Goal: Task Accomplishment & Management: Complete application form

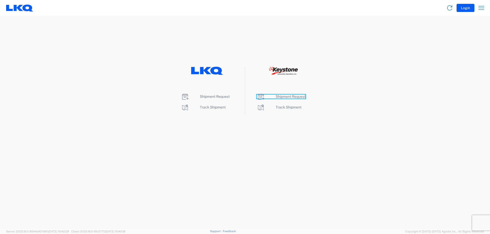
click at [284, 98] on span "Shipment Request" at bounding box center [290, 97] width 30 height 4
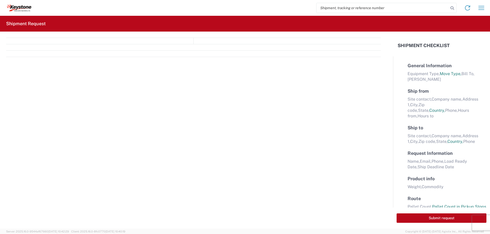
select select "FULL"
select select "LBS"
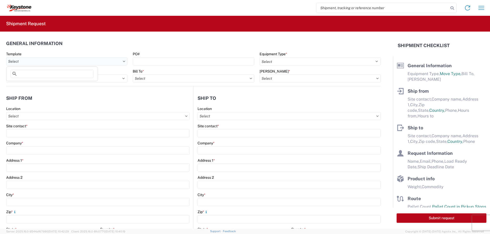
click at [76, 63] on input "Template" at bounding box center [66, 61] width 121 height 8
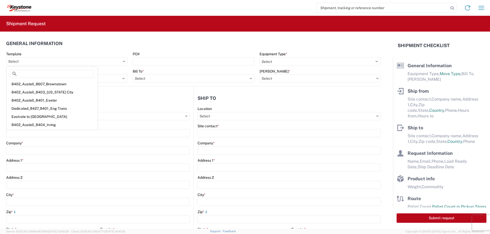
click at [180, 44] on header "General Information" at bounding box center [193, 43] width 374 height 11
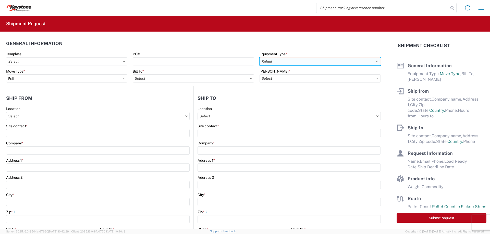
click at [284, 61] on select "Select 53’ Dry Van Flatbed Dropdeck (van) Lowboy (flatbed) Rail" at bounding box center [319, 61] width 121 height 8
select select "STDV"
click at [259, 57] on select "Select 53’ Dry Van Flatbed Dropdeck (van) Lowboy (flatbed) Rail" at bounding box center [319, 61] width 121 height 8
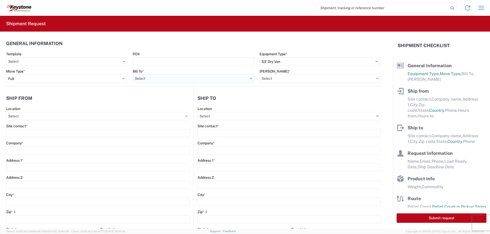
click at [195, 75] on input "Bill To *" at bounding box center [193, 78] width 121 height 8
type input "8614"
click at [173, 100] on div "8614 - [GEOGRAPHIC_DATA] - [GEOGRAPHIC_DATA], [GEOGRAPHIC_DATA]" at bounding box center [196, 101] width 127 height 8
type input "8614 - [GEOGRAPHIC_DATA] - [GEOGRAPHIC_DATA], [GEOGRAPHIC_DATA]"
click at [296, 79] on input "[PERSON_NAME] *" at bounding box center [319, 78] width 121 height 8
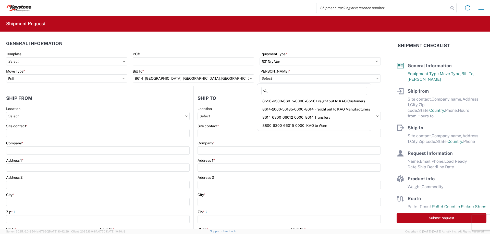
click at [311, 101] on div "8556-6300-66015-0000 - 8556 Freight out to KAO Customers" at bounding box center [314, 101] width 112 height 8
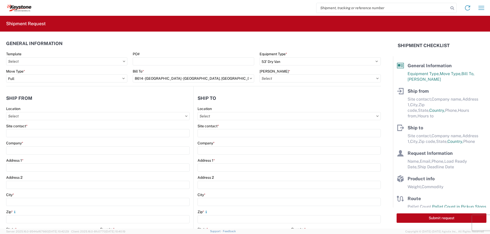
type input "8556-6300-66015-0000 - 8556 Freight out to KAO Customers"
click at [308, 45] on header "General Information" at bounding box center [193, 43] width 374 height 11
click at [139, 119] on input "Location" at bounding box center [97, 116] width 183 height 8
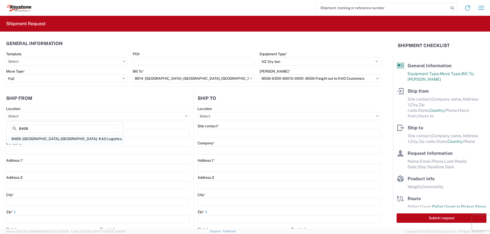
type input "8468"
click at [58, 140] on div "8468 - [GEOGRAPHIC_DATA], [GEOGRAPHIC_DATA] - KAO Logistics" at bounding box center [64, 139] width 114 height 8
type input "8468 - [GEOGRAPHIC_DATA], [GEOGRAPHIC_DATA] - KAO Logistics"
type input "KAO"
type input "[GEOGRAPHIC_DATA]. E-16"
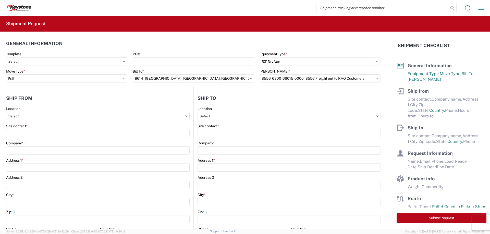
type input "Clearfield"
type input "84016"
select select "UT"
select select "US"
type input "07:00"
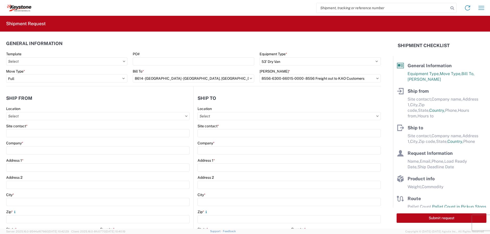
type input "17:00"
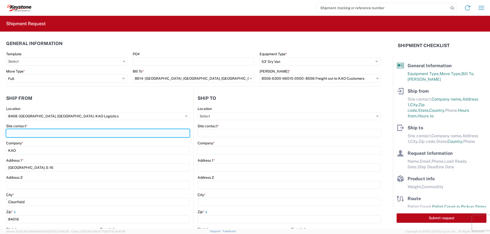
click at [62, 132] on input "Site contact *" at bounding box center [97, 133] width 183 height 8
type input "[PERSON_NAME][DEMOGRAPHIC_DATA]"
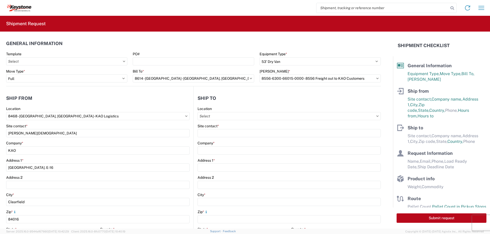
click at [85, 105] on agx-form-section "Ship from 8468 Location 8468 - Salt Lake City, UT - KAO Logistics Site contact …" at bounding box center [99, 200] width 187 height 215
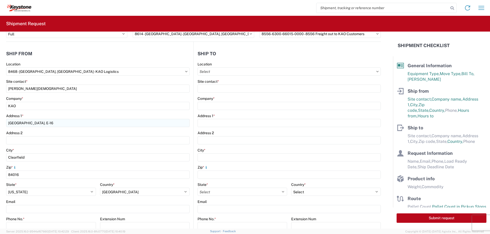
scroll to position [127, 0]
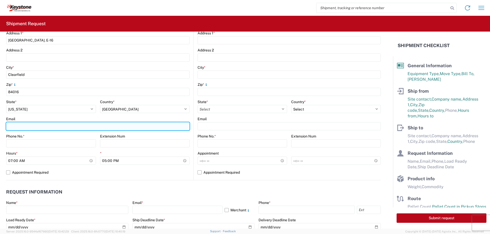
click at [38, 125] on input "Email" at bounding box center [97, 126] width 183 height 8
type input "[EMAIL_ADDRESS][DOMAIN_NAME]; [EMAIL_ADDRESS][DOMAIN_NAME]"
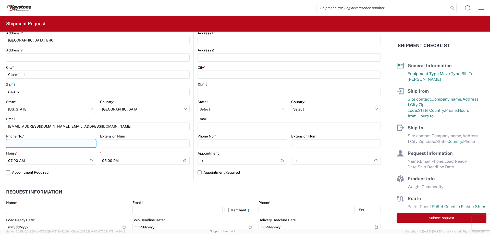
click at [47, 145] on input "Phone No. *" at bounding box center [51, 143] width 90 height 8
type input "3855192985"
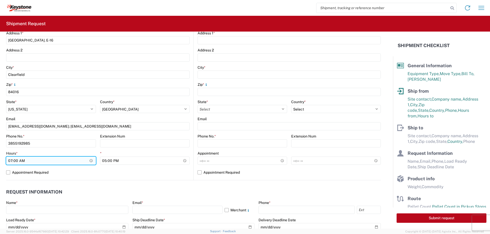
click at [44, 162] on input "07:00" at bounding box center [51, 161] width 90 height 8
click at [90, 161] on input "07:00" at bounding box center [51, 161] width 90 height 8
type input "09:00"
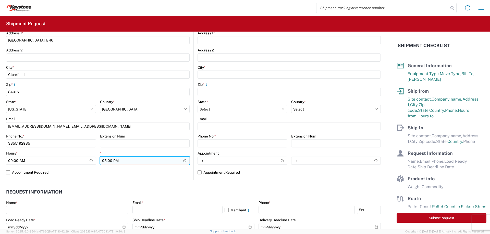
click at [183, 162] on input "17:00" at bounding box center [145, 161] width 90 height 8
type input "12:00"
click at [90, 151] on agx-form-control-wrapper-v2 "Phone No. * 3855192985" at bounding box center [51, 142] width 90 height 17
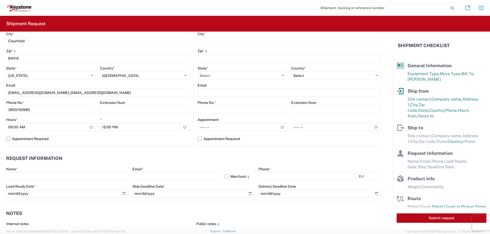
scroll to position [204, 0]
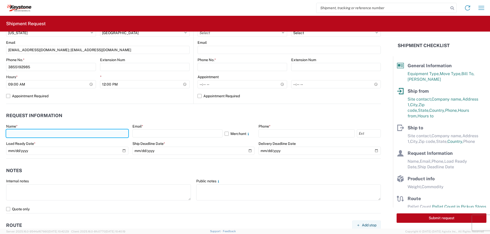
click at [75, 135] on input "text" at bounding box center [67, 134] width 122 height 8
type input "[PERSON_NAME]"
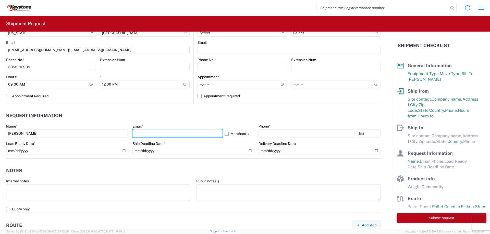
click at [137, 135] on input "text" at bounding box center [177, 134] width 90 height 8
type input "[EMAIL_ADDRESS][DOMAIN_NAME]"
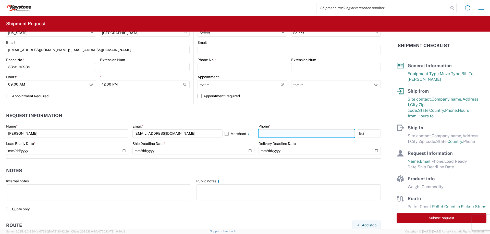
click at [272, 133] on input "text" at bounding box center [306, 134] width 96 height 8
type input "2677161430"
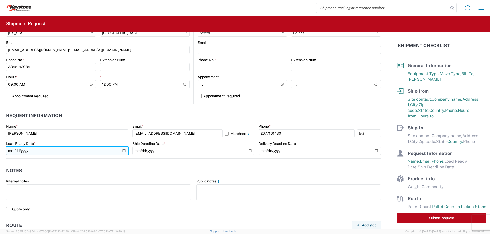
click at [93, 150] on input "date" at bounding box center [67, 151] width 122 height 8
click at [124, 149] on input "date" at bounding box center [67, 151] width 122 height 8
type input "2025-08-14"
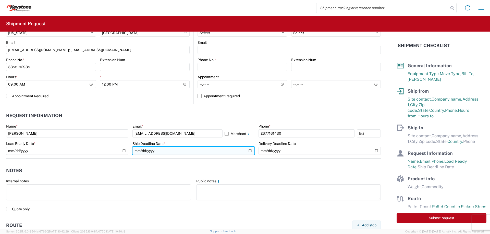
click at [248, 151] on input "date" at bounding box center [193, 151] width 122 height 8
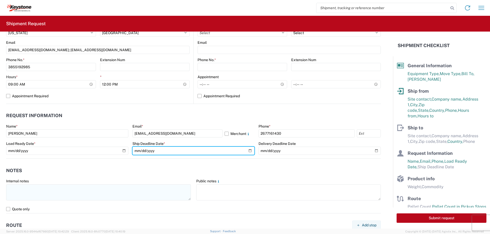
type input "[DATE]"
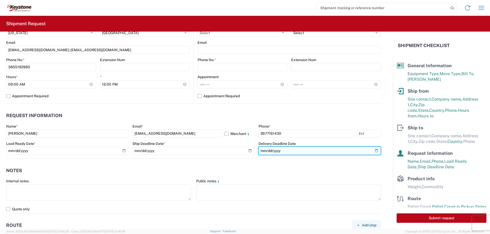
click at [373, 151] on input "date" at bounding box center [319, 151] width 122 height 8
type input "[DATE]"
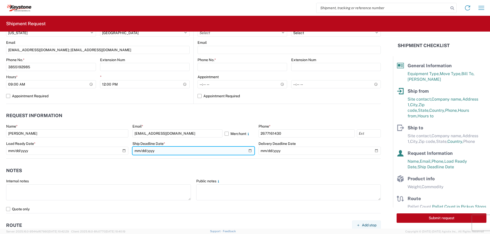
click at [246, 150] on input "[DATE]" at bounding box center [193, 151] width 122 height 8
click at [245, 150] on input "[DATE]" at bounding box center [193, 151] width 122 height 8
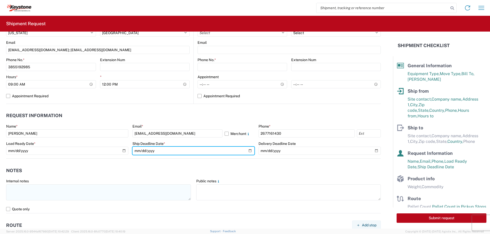
type input "2025-08-14"
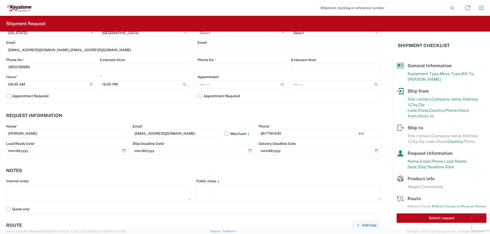
click at [196, 166] on header "Notes" at bounding box center [193, 170] width 374 height 11
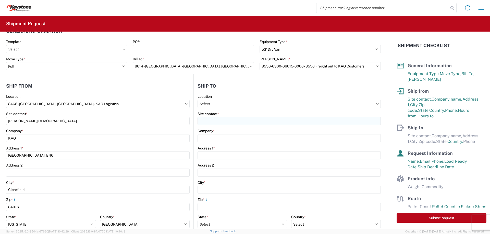
scroll to position [0, 0]
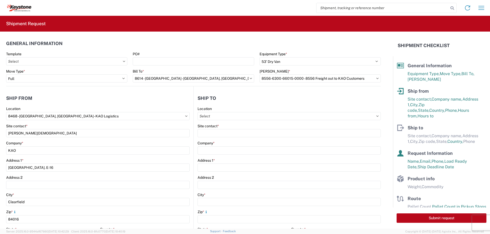
click at [218, 111] on div "Location" at bounding box center [288, 109] width 183 height 5
click at [218, 114] on input "Location" at bounding box center [288, 116] width 183 height 8
type input "8607"
click at [240, 139] on div "8607 - [GEOGRAPHIC_DATA], [GEOGRAPHIC_DATA] – KAO Warehouse" at bounding box center [256, 139] width 119 height 8
type input "8607 - [GEOGRAPHIC_DATA], [GEOGRAPHIC_DATA] – KAO Warehouse"
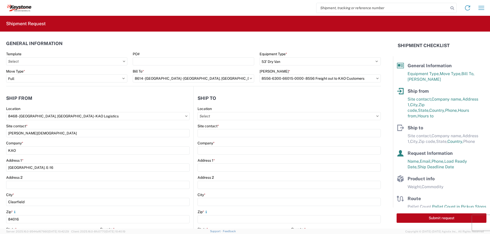
type input "KAO"
type input "17950 Dix Toledo Highway"
type input "Brownstown"
type input "48193"
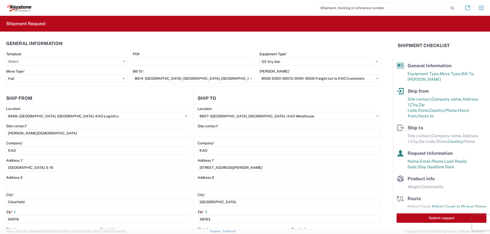
select select "US"
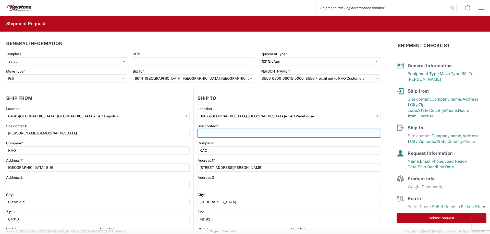
click at [237, 134] on input "Site contact *" at bounding box center [288, 133] width 183 height 8
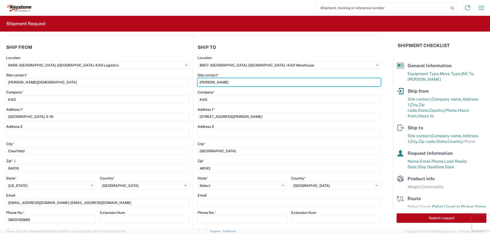
scroll to position [102, 0]
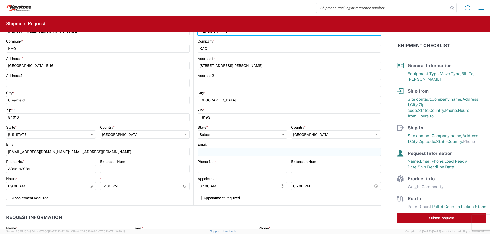
type input "Rob Varner"
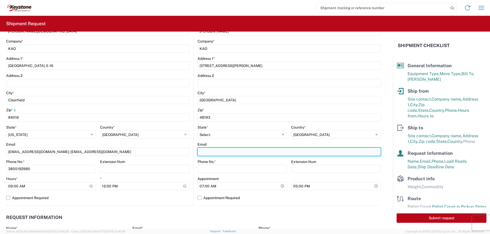
click at [234, 151] on input "Email" at bounding box center [288, 152] width 183 height 8
click at [264, 151] on input "Rob.varner@lkqcorp.com; KEY" at bounding box center [288, 152] width 183 height 8
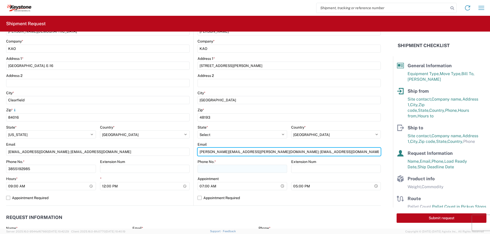
type input "Rob.varner@lkqcorp.com; KEYMI-APPT@key-stone.com"
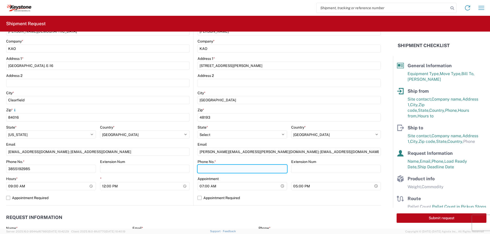
click at [272, 167] on input "Phone No. *" at bounding box center [241, 169] width 89 height 8
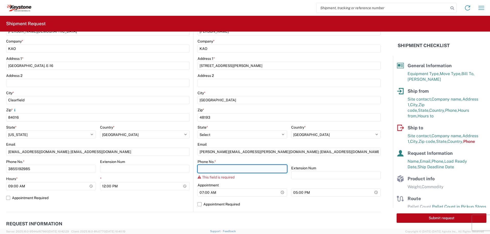
click at [260, 168] on input "Phone No. *" at bounding box center [241, 169] width 89 height 8
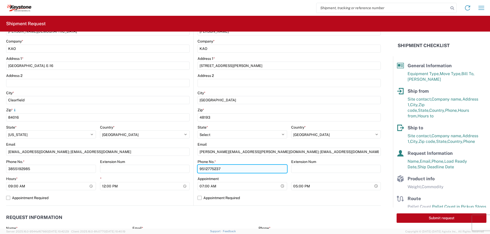
type input "9512775237"
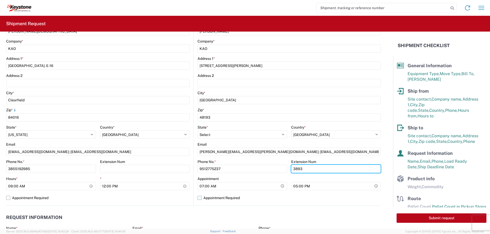
type input "3893"
click at [227, 197] on label "Appointment Required" at bounding box center [288, 198] width 183 height 8
click at [0, 0] on input "Appointment Required" at bounding box center [0, 0] width 0 height 0
select select "US"
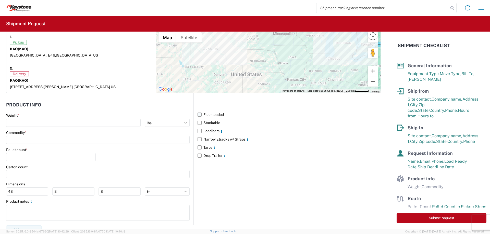
scroll to position [414, 0]
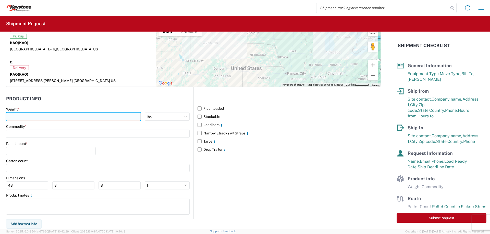
click at [95, 118] on input "number" at bounding box center [73, 117] width 134 height 8
type input "28000"
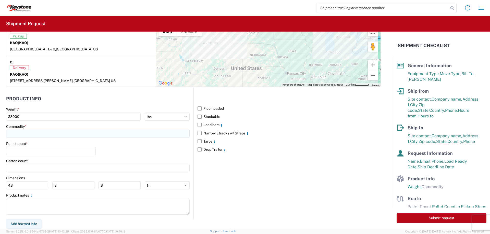
click at [113, 136] on input at bounding box center [97, 134] width 183 height 8
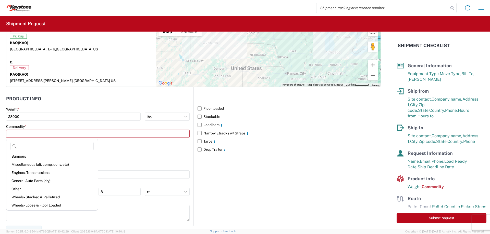
click at [43, 182] on div "General Auto Parts (dry)" at bounding box center [51, 181] width 89 height 8
type input "General Auto Parts (dry)"
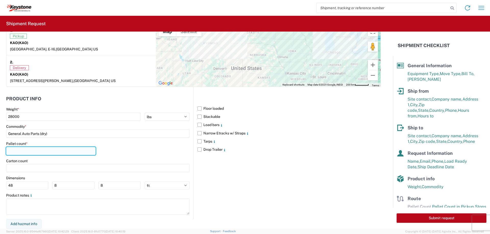
click at [44, 151] on input "number" at bounding box center [50, 151] width 89 height 8
type input "24"
click at [211, 176] on div "Floor loaded Stackable Load bars Narrow Etracks w/ Straps Tarps Drop Trailer" at bounding box center [286, 153] width 187 height 132
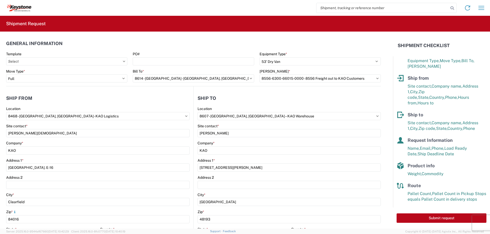
scroll to position [102, 0]
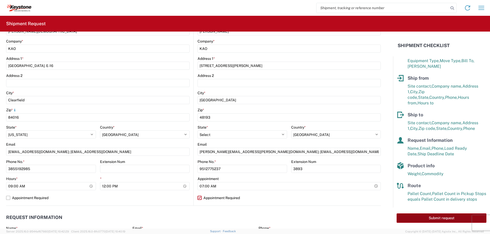
click at [438, 219] on button "Submit request" at bounding box center [441, 218] width 90 height 9
select select "US"
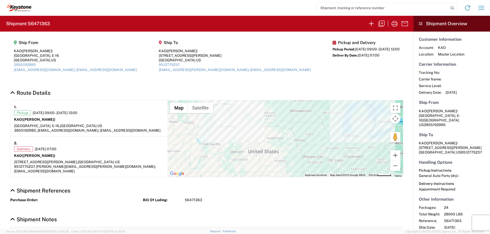
click at [343, 216] on h4 "Shipment Notes" at bounding box center [206, 219] width 393 height 6
click at [19, 8] on icon at bounding box center [18, 8] width 25 height 7
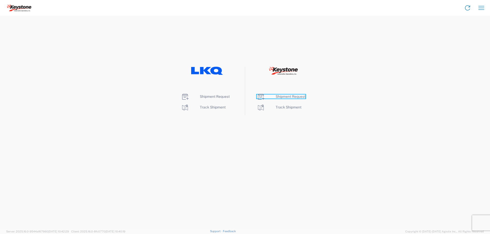
click at [289, 96] on span "Shipment Request" at bounding box center [290, 97] width 30 height 4
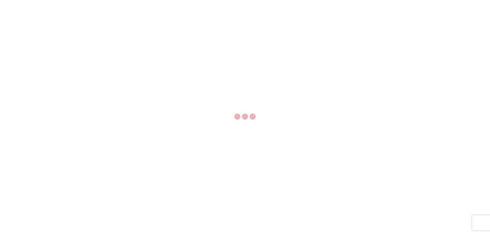
select select "FULL"
select select "LBS"
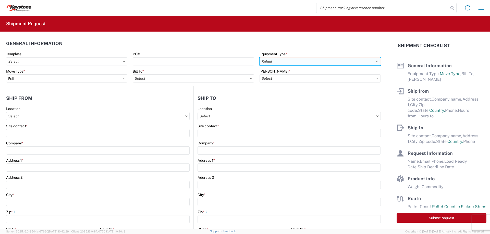
click at [280, 60] on select "Select 53’ Dry Van Flatbed Dropdeck (van) Lowboy (flatbed) Rail" at bounding box center [319, 61] width 121 height 8
select select "STDV"
click at [259, 57] on select "Select 53’ Dry Van Flatbed Dropdeck (van) Lowboy (flatbed) Rail" at bounding box center [319, 61] width 121 height 8
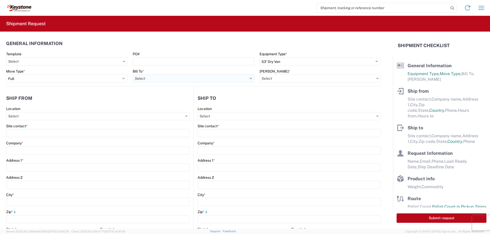
click at [179, 76] on input "Bill To *" at bounding box center [193, 78] width 121 height 8
type input "8614"
click at [172, 97] on div "8614 - [GEOGRAPHIC_DATA] - [GEOGRAPHIC_DATA], [GEOGRAPHIC_DATA]" at bounding box center [196, 101] width 127 height 8
type input "8614 - [GEOGRAPHIC_DATA] - [GEOGRAPHIC_DATA], [GEOGRAPHIC_DATA]"
click at [276, 78] on input "[PERSON_NAME] *" at bounding box center [319, 78] width 121 height 8
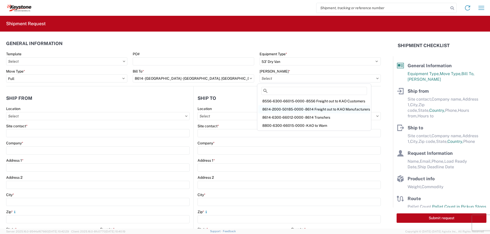
click at [288, 107] on div "8614-2000-50185-0000 - 8614 Freight out to KAO Manufacturers" at bounding box center [314, 109] width 112 height 8
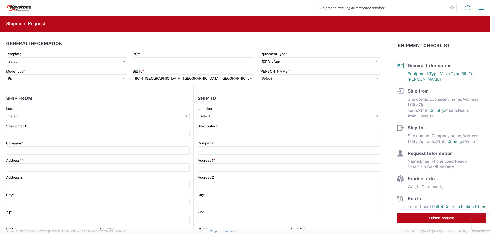
type input "8614-2000-50185-0000 - 8614 Freight out to KAO Manufacturers"
click at [90, 115] on input "Location" at bounding box center [97, 116] width 183 height 8
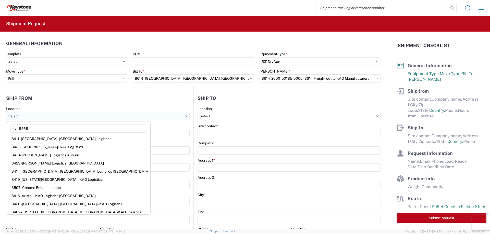
type input "8468"
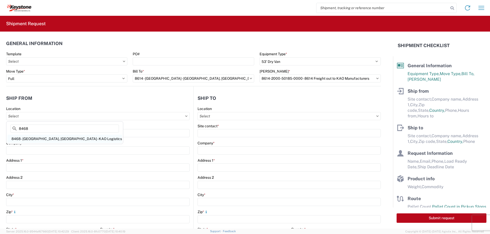
click at [69, 137] on div "8468 - [GEOGRAPHIC_DATA], [GEOGRAPHIC_DATA] - KAO Logistics" at bounding box center [64, 139] width 114 height 8
type input "8468 - [GEOGRAPHIC_DATA], [GEOGRAPHIC_DATA] - KAO Logistics"
type input "KAO"
type input "[GEOGRAPHIC_DATA]. E-16"
type input "Clearfield"
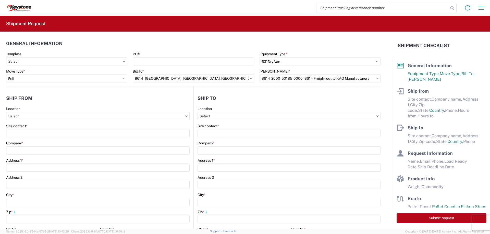
type input "84016"
select select "UT"
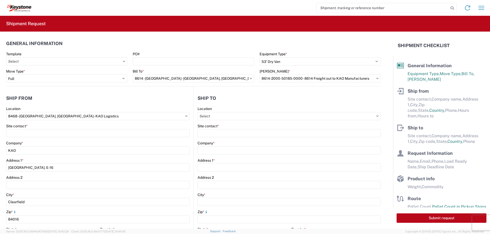
select select "US"
type input "07:00"
type input "17:00"
click at [211, 119] on input "Location" at bounding box center [288, 116] width 183 height 8
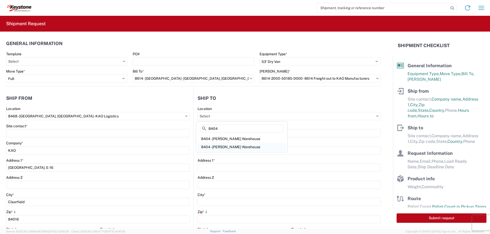
type input "8404"
click at [230, 147] on div "8404 - [PERSON_NAME] Warehouse" at bounding box center [241, 147] width 89 height 8
type input "8404 - [PERSON_NAME] Warehouse"
type input "KAO"
type input "[STREET_ADDRESS]"
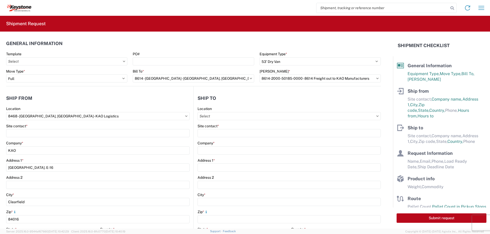
type input "Suite 100"
type input "[PERSON_NAME]"
type input "75038"
select select "US"
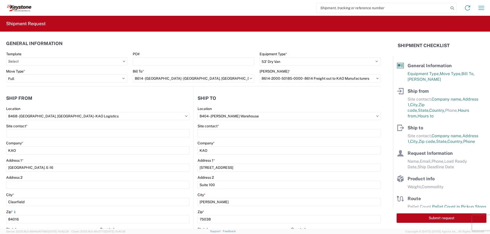
click at [141, 99] on header "Ship from" at bounding box center [99, 98] width 187 height 11
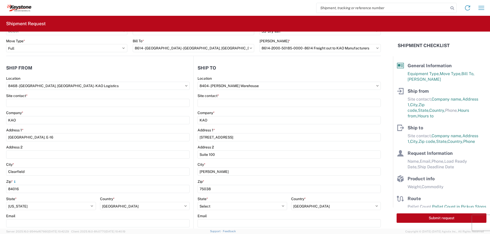
scroll to position [76, 0]
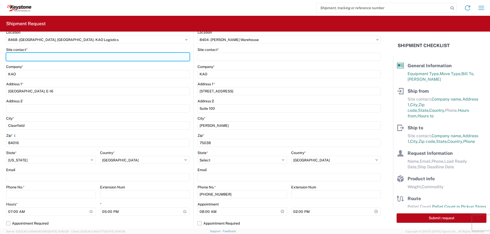
click at [65, 56] on input "Site contact *" at bounding box center [97, 57] width 183 height 8
type input "[PERSON_NAME][DEMOGRAPHIC_DATA]"
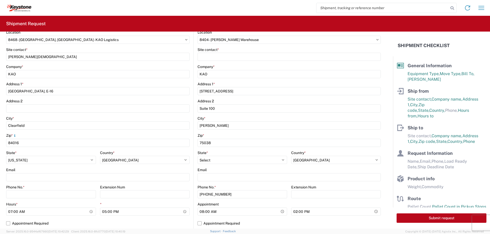
click at [30, 117] on div "City *" at bounding box center [97, 118] width 183 height 5
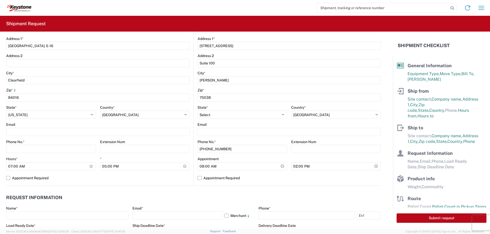
scroll to position [127, 0]
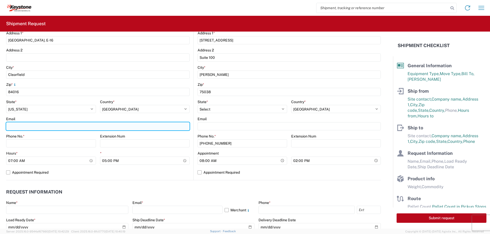
click at [46, 128] on input "Email" at bounding box center [97, 126] width 183 height 8
type input "[EMAIL_ADDRESS][DOMAIN_NAME]; [EMAIL_ADDRESS][DOMAIN_NAME]"
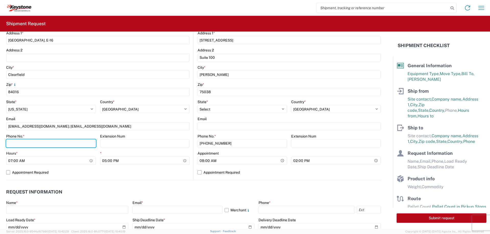
click at [57, 143] on input "Phone No. *" at bounding box center [51, 143] width 90 height 8
type input "3855192985"
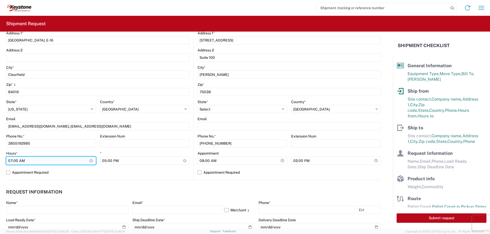
click at [25, 162] on input "07:00" at bounding box center [51, 161] width 90 height 8
click at [13, 161] on input "07:00" at bounding box center [51, 161] width 90 height 8
click at [88, 161] on input "07:00" at bounding box center [51, 161] width 90 height 8
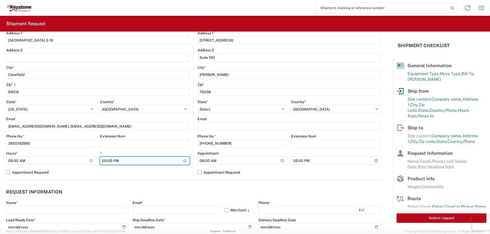
type input "09:00"
click at [183, 160] on input "17:00" at bounding box center [145, 161] width 90 height 8
type input "12:00"
click at [168, 189] on header "Request Information" at bounding box center [193, 192] width 374 height 11
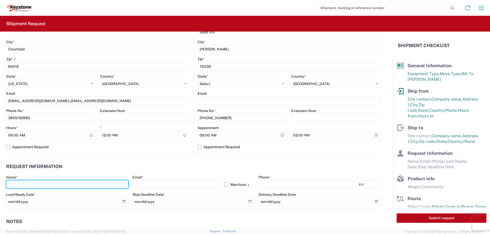
click at [93, 187] on input "text" at bounding box center [67, 185] width 122 height 8
type input "[PERSON_NAME]"
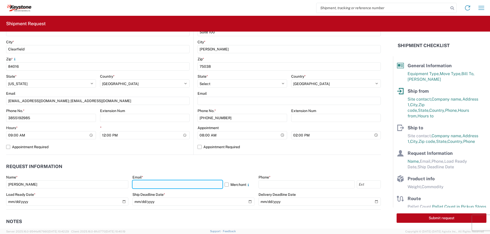
click at [178, 182] on input "text" at bounding box center [177, 185] width 90 height 8
type input "[EMAIL_ADDRESS][DOMAIN_NAME]"
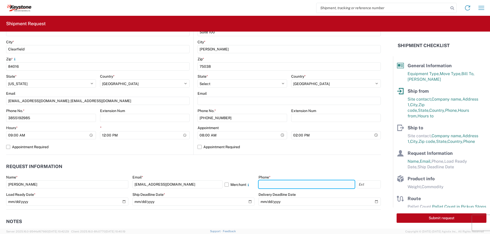
click at [286, 188] on input "text" at bounding box center [306, 185] width 96 height 8
type input "2677161430"
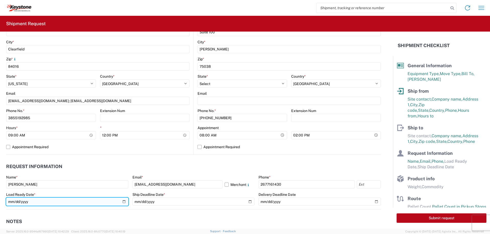
click at [123, 202] on input "date" at bounding box center [67, 202] width 122 height 8
type input "[DATE]"
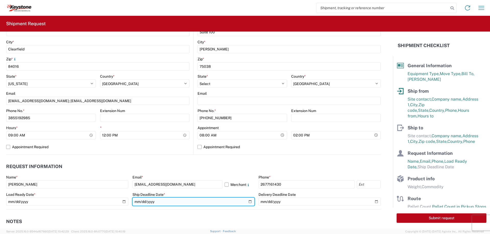
click at [246, 203] on input "date" at bounding box center [193, 202] width 122 height 8
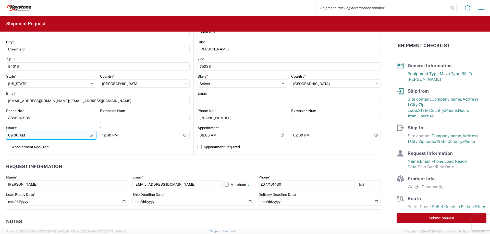
click at [88, 136] on input "09:00" at bounding box center [51, 135] width 90 height 8
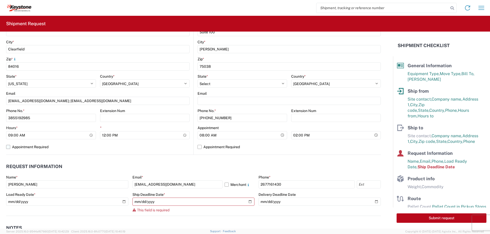
click at [138, 150] on label "Appointment Required" at bounding box center [97, 147] width 183 height 8
click at [0, 0] on input "Appointment Required" at bounding box center [0, 0] width 0 height 0
select select "US"
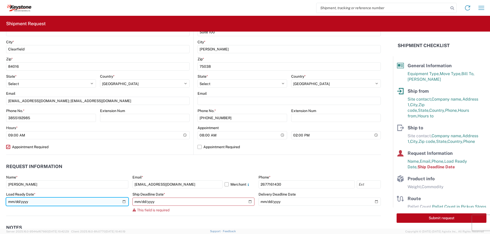
click at [121, 204] on input "[DATE]" at bounding box center [67, 202] width 122 height 8
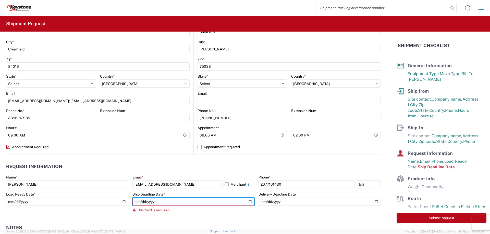
click at [247, 202] on input "date" at bounding box center [193, 202] width 122 height 8
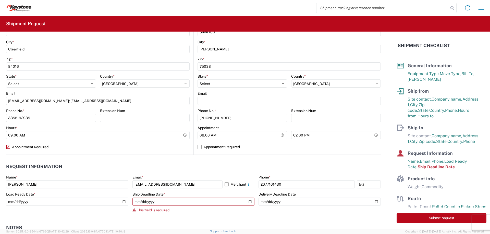
click at [100, 194] on div "Load Ready Date *" at bounding box center [67, 194] width 122 height 5
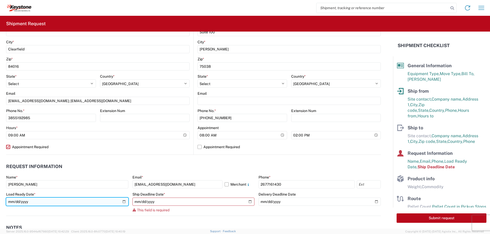
click at [122, 202] on input "[DATE]" at bounding box center [67, 202] width 122 height 8
type input "[DATE]"
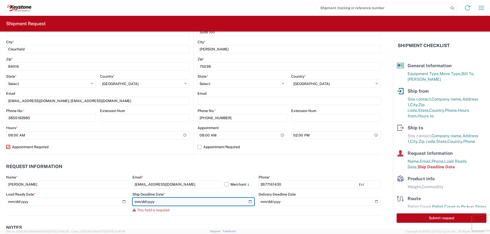
click at [244, 203] on input "date" at bounding box center [193, 202] width 122 height 8
click at [247, 202] on input "date" at bounding box center [193, 202] width 122 height 8
type input "[DATE]"
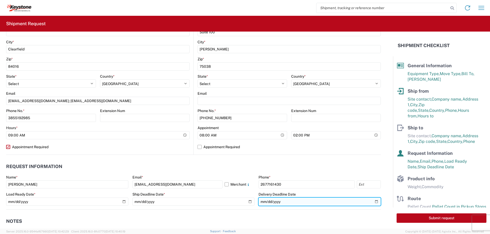
click at [372, 203] on input "date" at bounding box center [319, 202] width 122 height 8
type input "[DATE]"
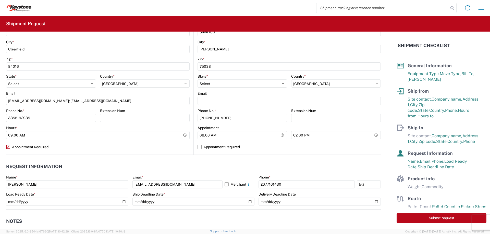
click at [269, 163] on header "Request Information" at bounding box center [193, 166] width 374 height 11
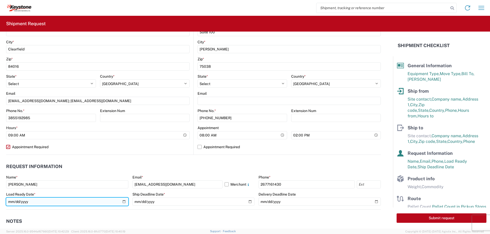
click at [121, 202] on input "[DATE]" at bounding box center [67, 202] width 122 height 8
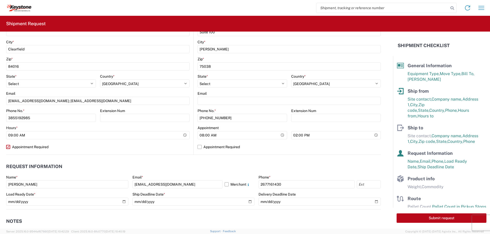
click at [191, 163] on header "Request Information" at bounding box center [193, 166] width 374 height 11
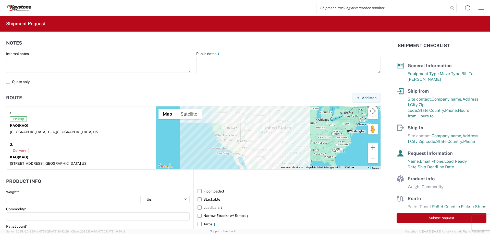
scroll to position [408, 0]
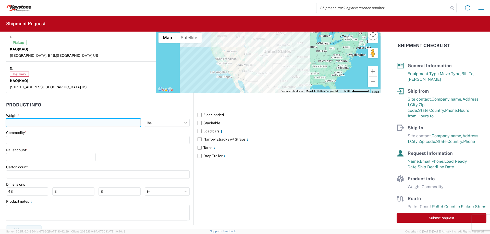
click at [108, 124] on input "number" at bounding box center [73, 123] width 134 height 8
type input "28000"
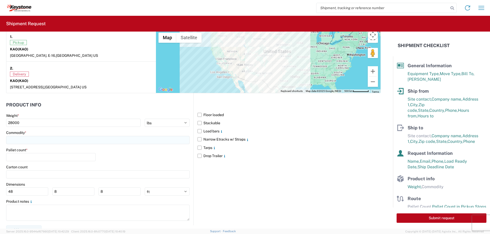
click at [114, 139] on input at bounding box center [97, 140] width 183 height 8
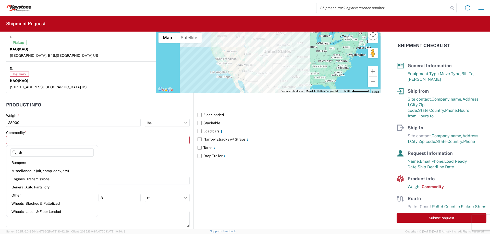
type input "dry"
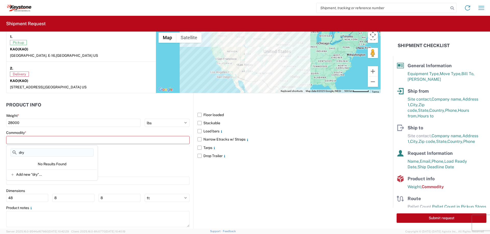
click at [23, 153] on input "dry" at bounding box center [51, 153] width 83 height 8
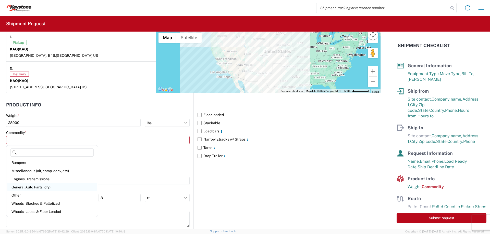
click at [39, 187] on div "General Auto Parts (dry)" at bounding box center [51, 187] width 89 height 8
type input "General Auto Parts (dry)"
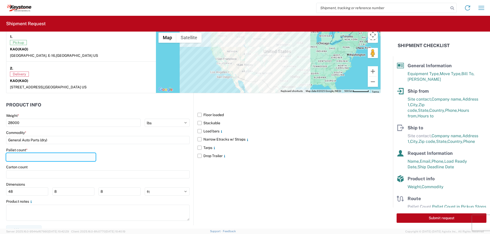
click at [44, 158] on input "number" at bounding box center [50, 157] width 89 height 8
type input "24"
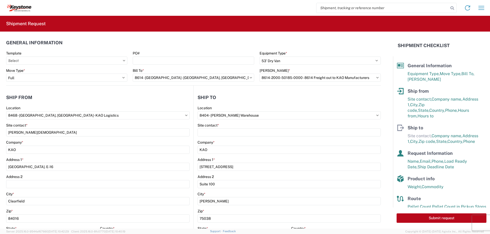
scroll to position [0, 0]
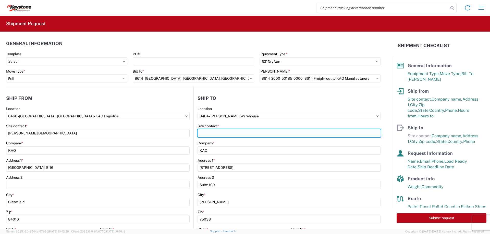
click at [223, 131] on input "Site contact *" at bounding box center [288, 133] width 183 height 8
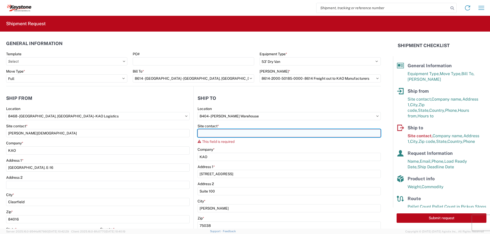
click at [237, 133] on input "Site contact *" at bounding box center [288, 133] width 183 height 8
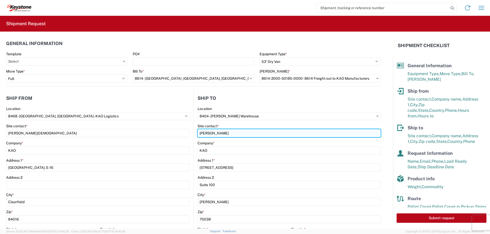
click at [189, 133] on input "[PERSON_NAME]" at bounding box center [97, 133] width 183 height 8
type input "[PERSON_NAME]"
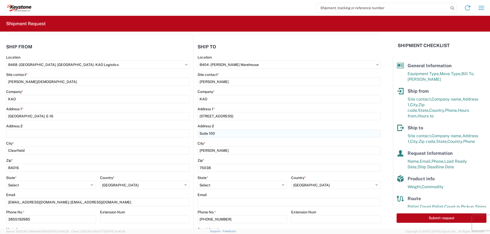
scroll to position [76, 0]
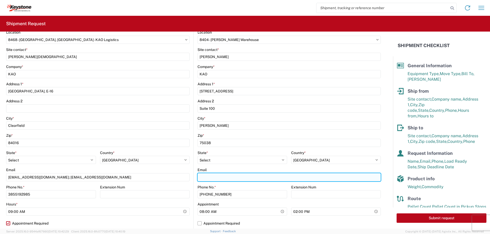
click at [300, 178] on input "Email" at bounding box center [288, 177] width 183 height 8
paste input "[EMAIL_ADDRESS][DOMAIN_NAME]"
click at [189, 176] on input "[EMAIL_ADDRESS][DOMAIN_NAME];" at bounding box center [97, 177] width 183 height 8
paste input "[EMAIL_ADDRESS][DOMAIN_NAME]"
type input "[EMAIL_ADDRESS][DOMAIN_NAME]; [EMAIL_ADDRESS][DOMAIN_NAME]"
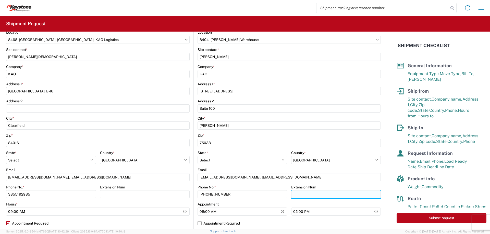
click at [190, 191] on input "Extension Num" at bounding box center [145, 194] width 90 height 8
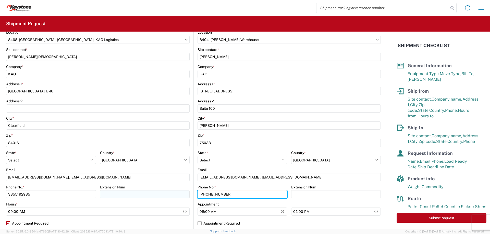
drag, startPoint x: 248, startPoint y: 193, endPoint x: 176, endPoint y: 193, distance: 71.9
click at [176, 193] on div "Ship from 8468 Location [STREET_ADDRESS] - KAO Logistics Site contact * [PERSON…" at bounding box center [193, 121] width 374 height 222
type input "9512775237"
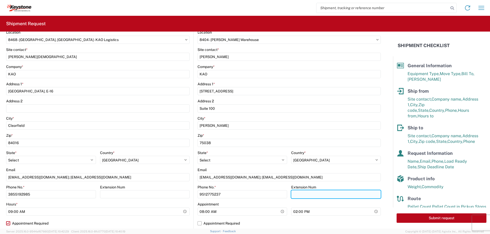
click at [304, 192] on input "Extension Num" at bounding box center [335, 194] width 89 height 8
click at [297, 195] on input "Extension Num" at bounding box center [335, 194] width 89 height 8
type input "3889"
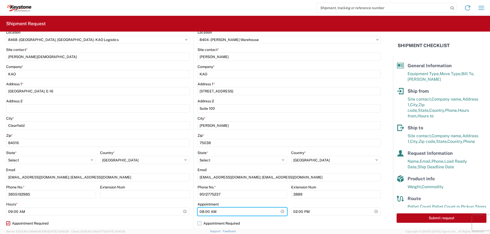
scroll to position [127, 0]
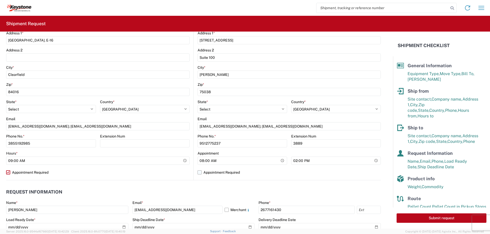
click at [197, 174] on label "Appointment Required" at bounding box center [288, 173] width 183 height 8
click at [0, 0] on input "Appointment Required" at bounding box center [0, 0] width 0 height 0
select select "US"
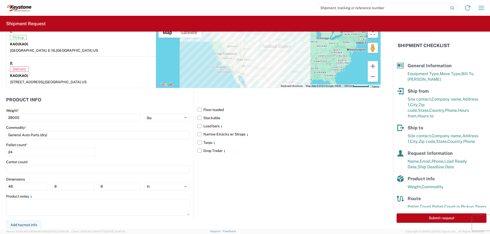
scroll to position [414, 0]
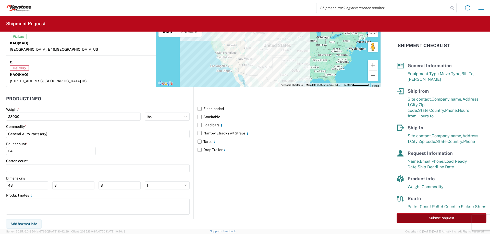
click at [414, 219] on button "Submit request" at bounding box center [441, 218] width 90 height 9
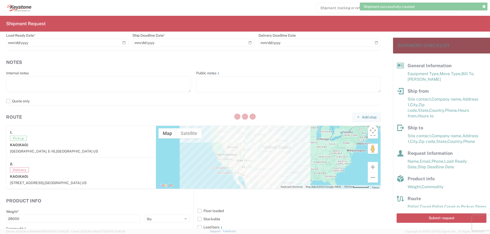
scroll to position [210, 0]
